Goal: Task Accomplishment & Management: Use online tool/utility

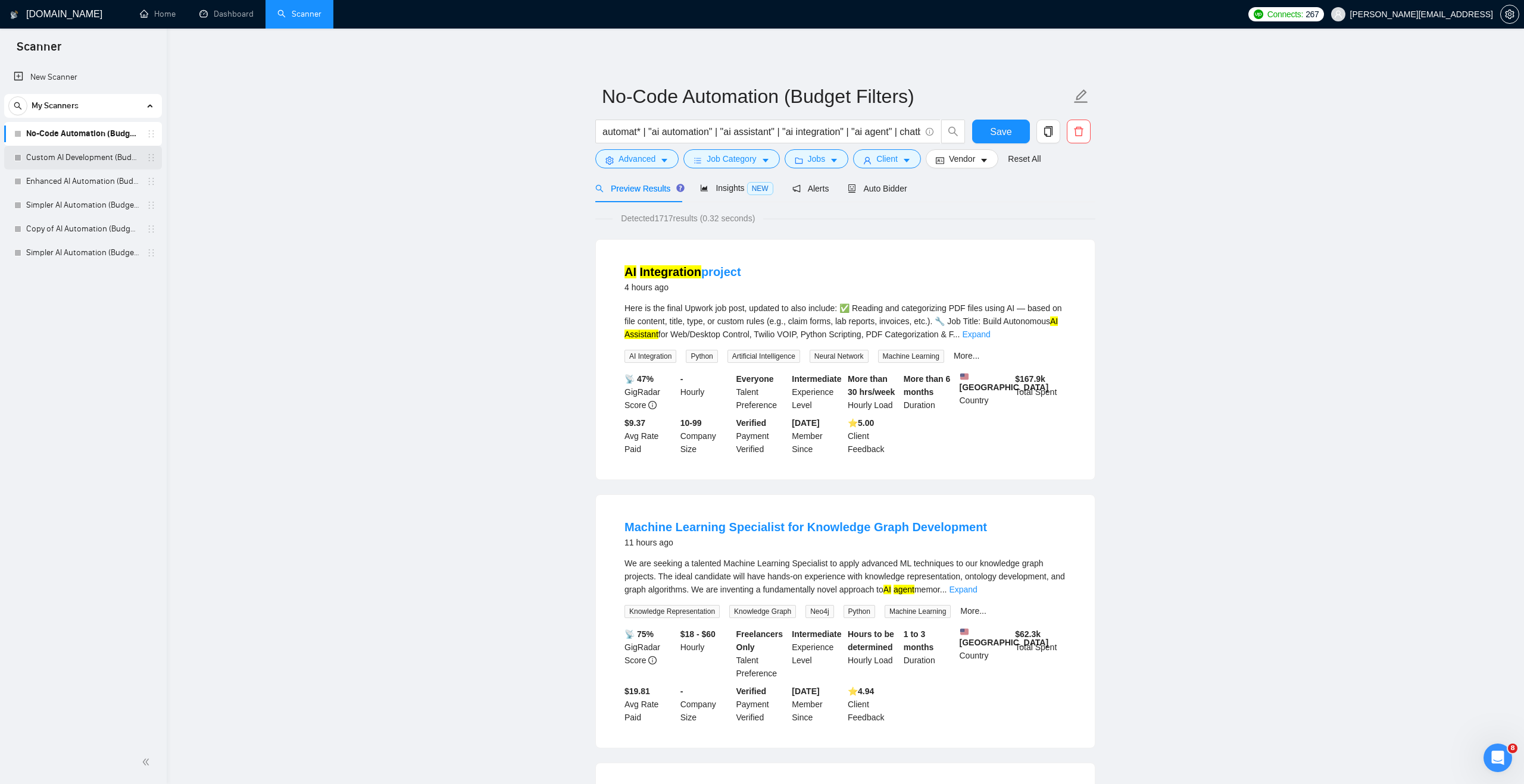
click at [109, 166] on link "Custom AI Development (Budget Filter)" at bounding box center [82, 157] width 113 height 24
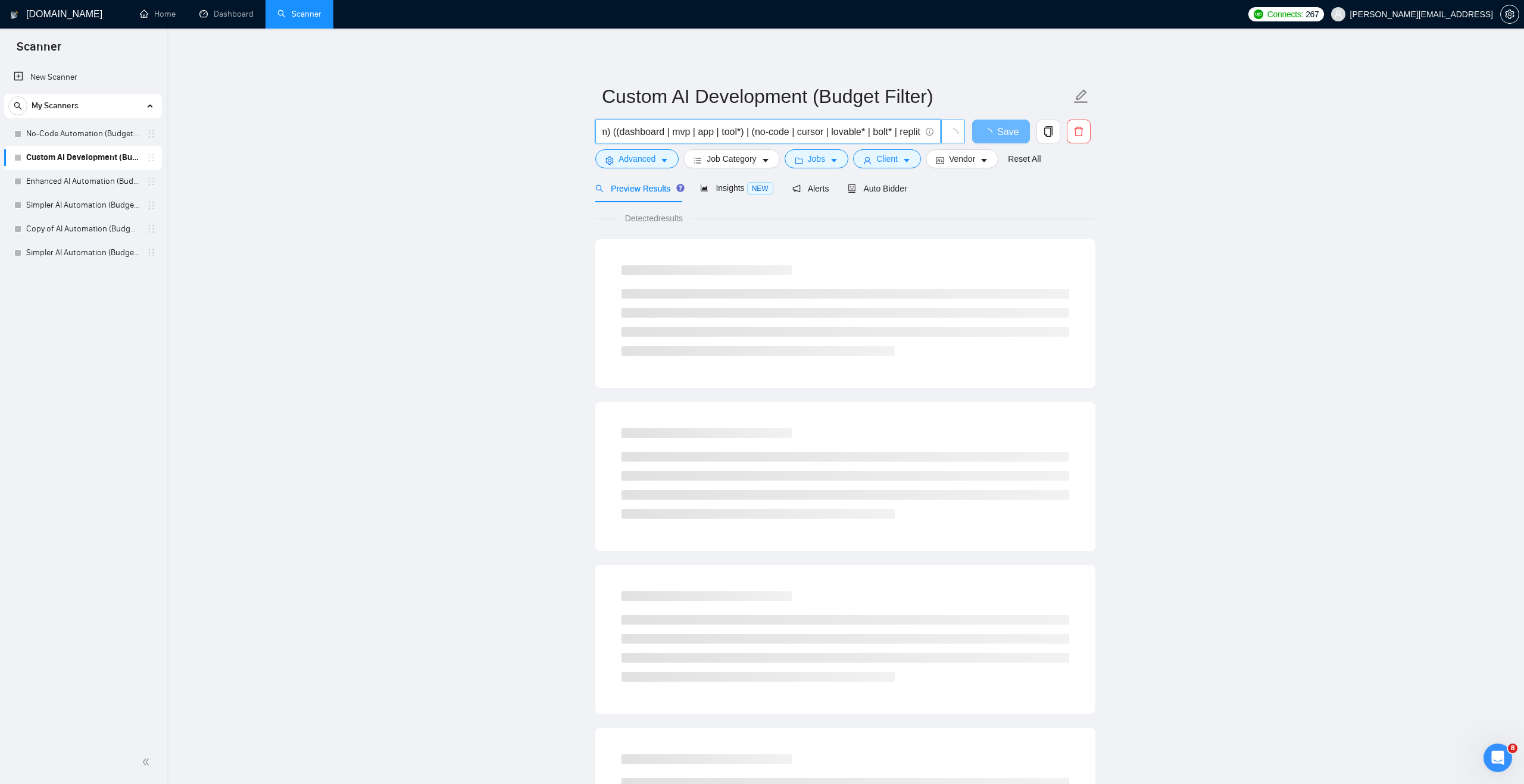
scroll to position [0, 200]
drag, startPoint x: 801, startPoint y: 133, endPoint x: 947, endPoint y: 134, distance: 146.0
click at [947, 134] on span "("full-stack" | "full stack" | custom) ((dashboard | mvp | app | tool*) | (no-c…" at bounding box center [781, 131] width 370 height 24
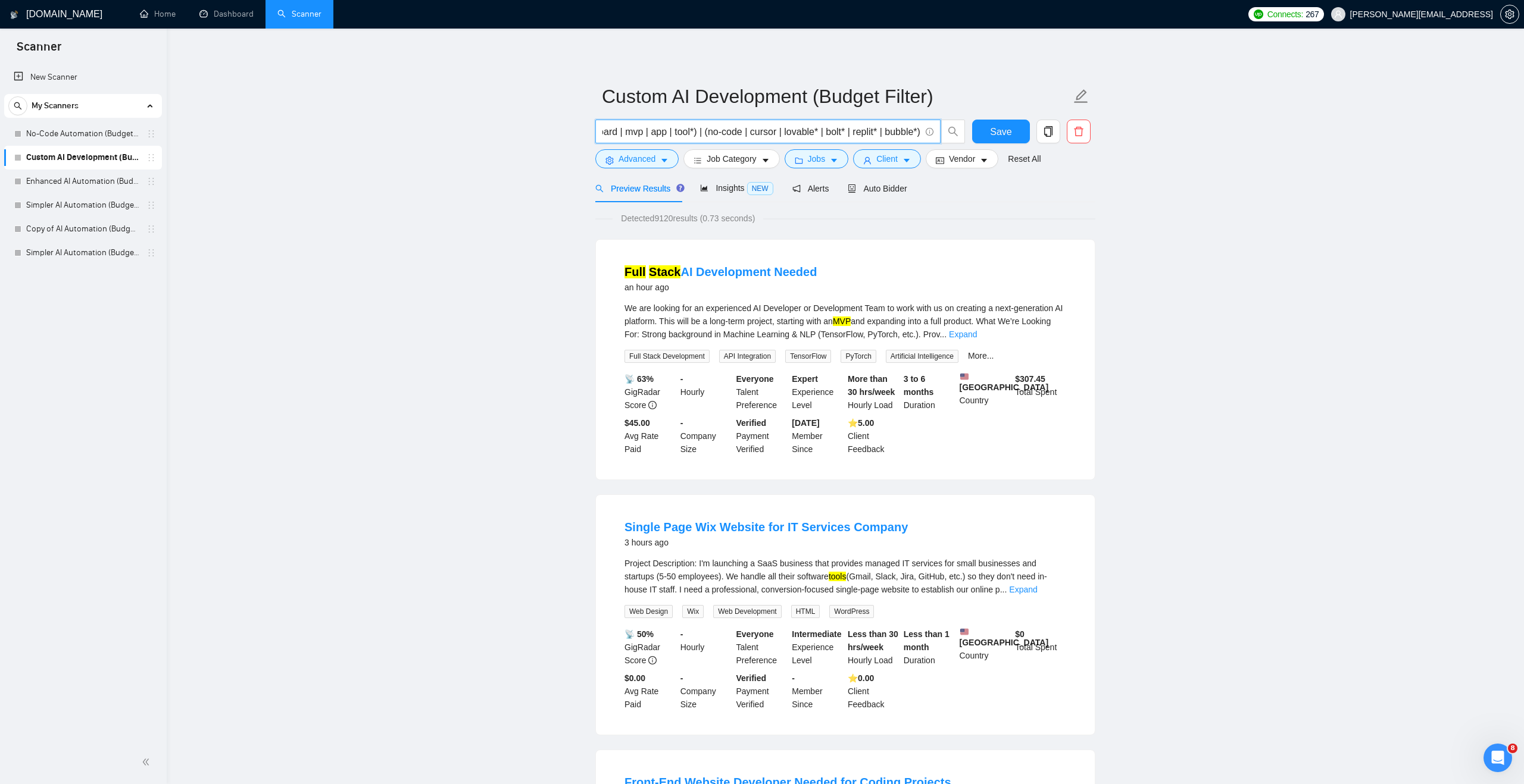
click at [896, 133] on input "("full-stack" | "full stack" | custom) ((dashboard | mvp | app | tool*) | (no-c…" at bounding box center [761, 131] width 318 height 15
click at [711, 134] on input "("full-stack" | "full stack" | custom) ((dashboard | mvp | app | tool*) | (no-c…" at bounding box center [761, 131] width 318 height 15
click at [756, 134] on input "("full-stack" | "full stack" | custom) ((dashboard | mvp | app | tool*) | (no-c…" at bounding box center [761, 131] width 318 height 15
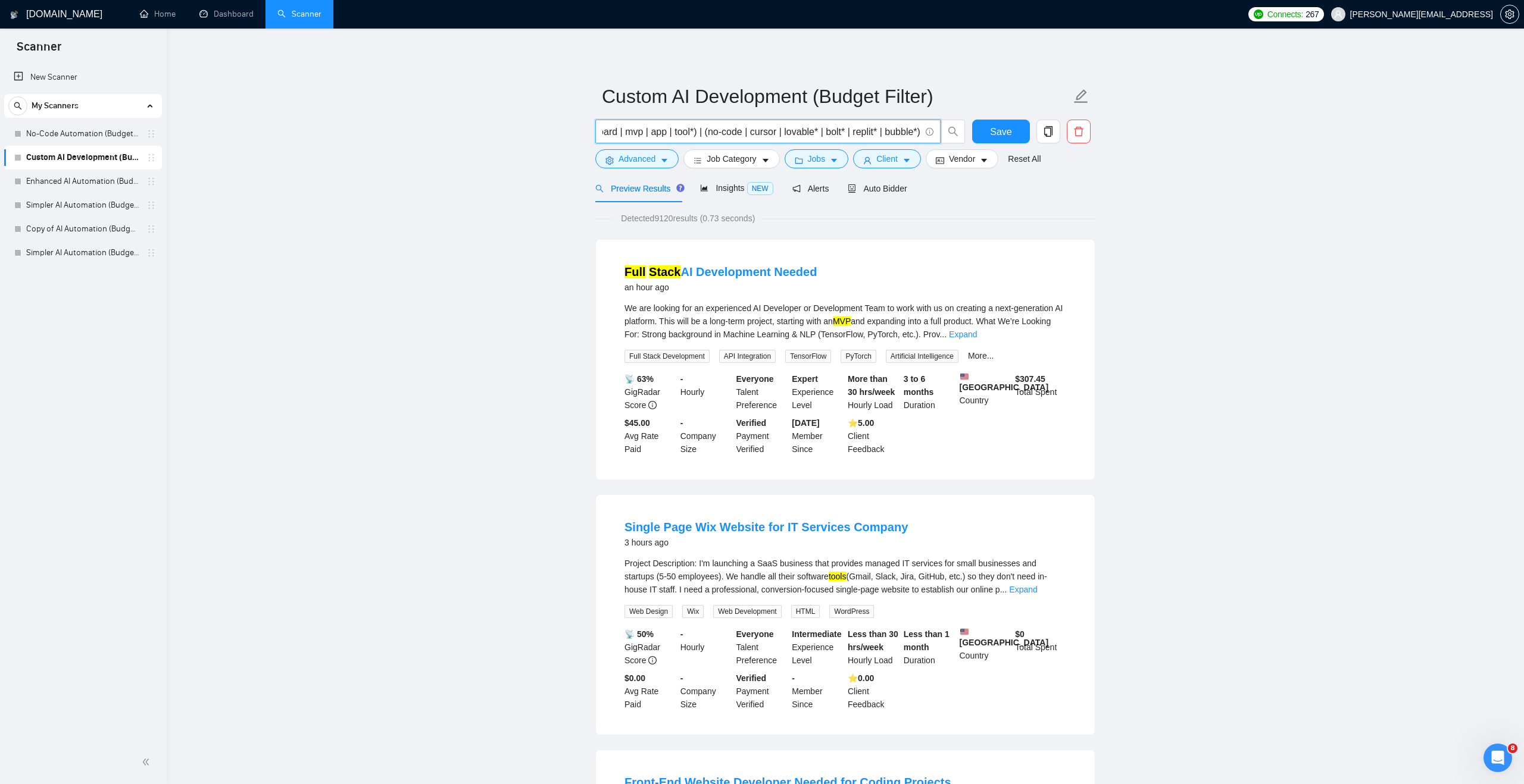
click at [756, 134] on input "("full-stack" | "full stack" | custom) ((dashboard | mvp | app | tool*) | (no-c…" at bounding box center [761, 131] width 318 height 15
click at [795, 132] on input "("full-stack" | "full stack" | custom) ((dashboard | mvp | app | tool*) | (no-c…" at bounding box center [761, 131] width 318 height 15
click at [840, 132] on input "("full-stack" | "full stack" | custom) ((dashboard | mvp | app | tool*) | (no-c…" at bounding box center [761, 131] width 318 height 15
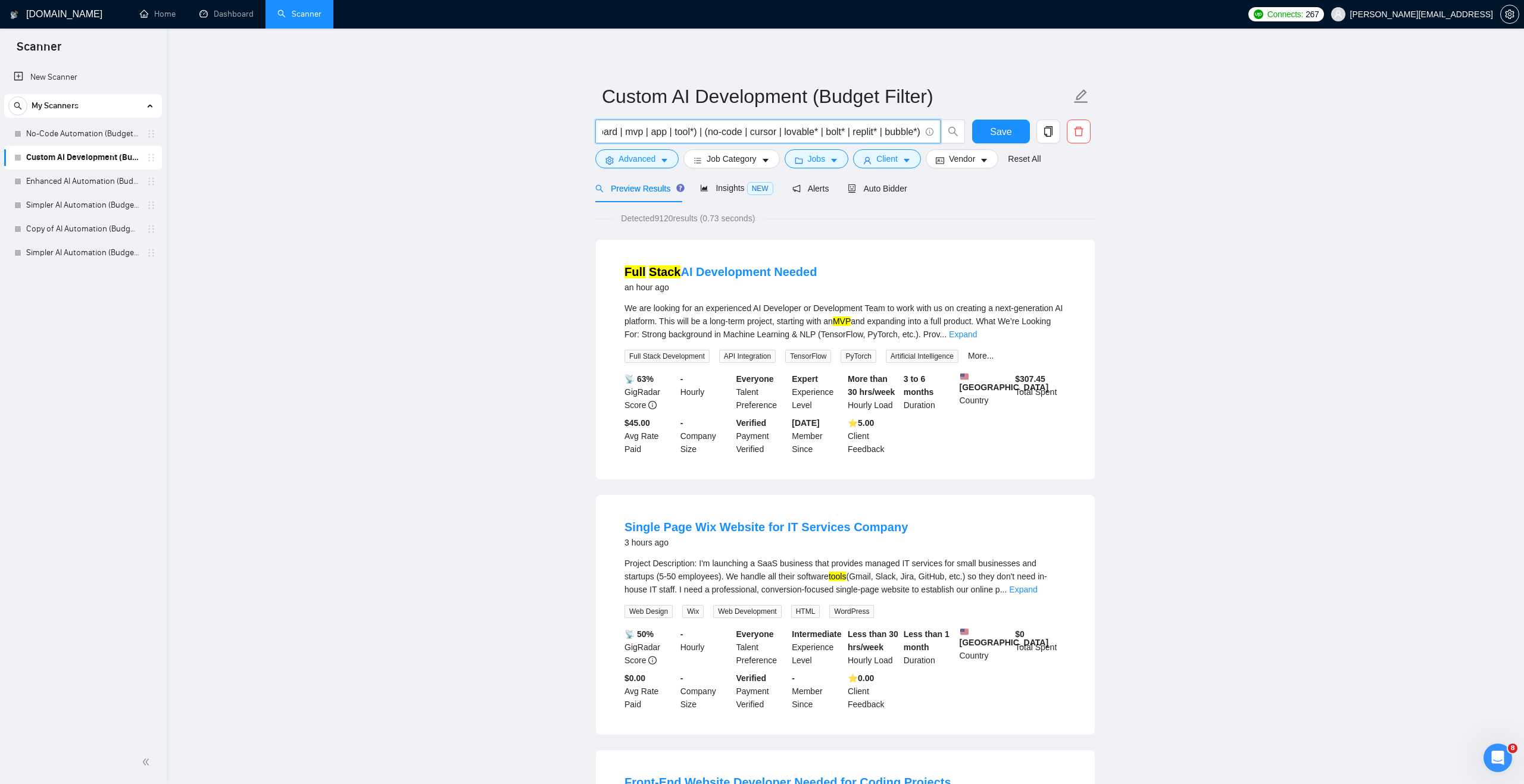
click at [871, 132] on input "("full-stack" | "full stack" | custom) ((dashboard | mvp | app | tool*) | (no-c…" at bounding box center [761, 131] width 318 height 15
